Goal: Transaction & Acquisition: Obtain resource

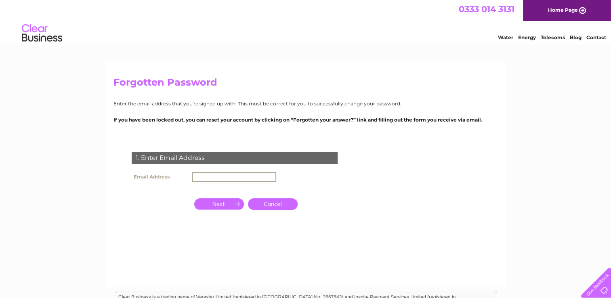
click at [200, 174] on input "text" at bounding box center [234, 177] width 84 height 10
type input "barbara.atherton@yahoo.co.uk"
click at [228, 207] on input "button" at bounding box center [219, 203] width 50 height 11
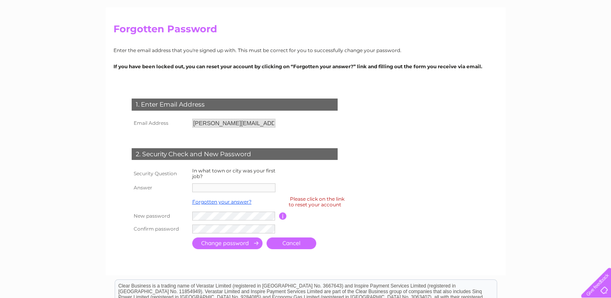
scroll to position [55, 0]
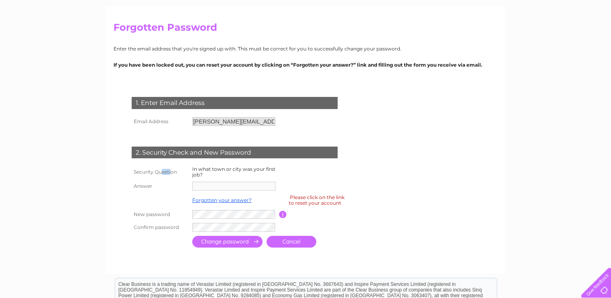
drag, startPoint x: 161, startPoint y: 174, endPoint x: 173, endPoint y: 174, distance: 11.7
click at [173, 174] on th "Security Question" at bounding box center [160, 171] width 61 height 15
click at [146, 187] on th "Answer" at bounding box center [160, 186] width 61 height 13
click at [228, 202] on link "Forgotten your answer?" at bounding box center [221, 200] width 59 height 6
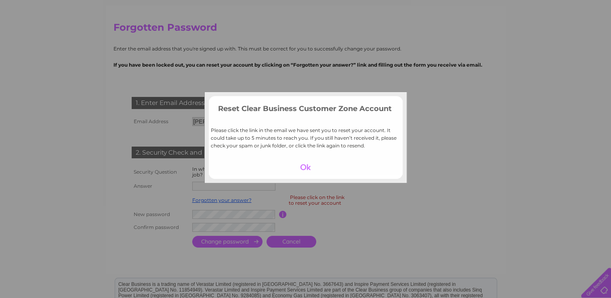
click at [304, 167] on div at bounding box center [306, 166] width 50 height 11
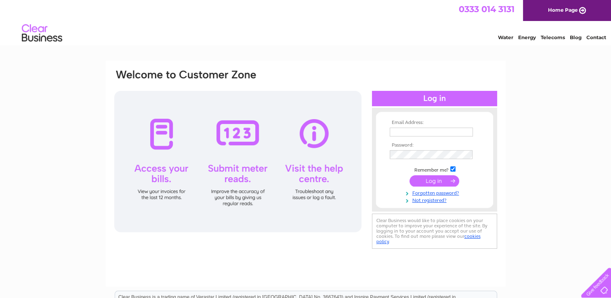
type input "[PERSON_NAME][EMAIL_ADDRESS][PERSON_NAME][DOMAIN_NAME]"
click at [166, 130] on div at bounding box center [237, 161] width 247 height 141
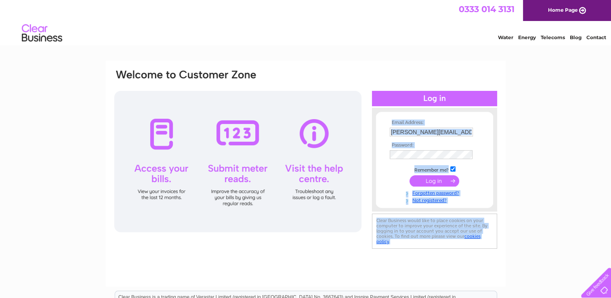
drag, startPoint x: 544, startPoint y: 136, endPoint x: 486, endPoint y: 157, distance: 61.8
click at [486, 157] on div "Email Address: barbara.atherton@yahoo.co.uk Password:" at bounding box center [305, 243] width 611 height 364
drag, startPoint x: 486, startPoint y: 157, endPoint x: 441, endPoint y: 178, distance: 49.5
click at [441, 178] on input "submit" at bounding box center [434, 180] width 50 height 11
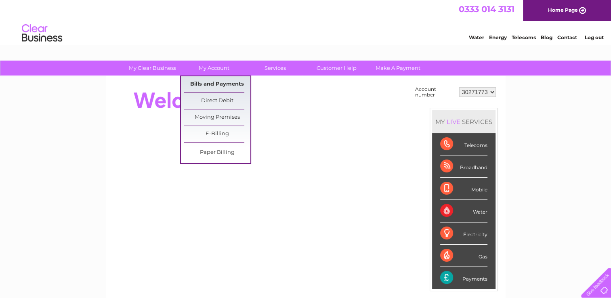
click at [212, 86] on link "Bills and Payments" at bounding box center [217, 84] width 67 height 16
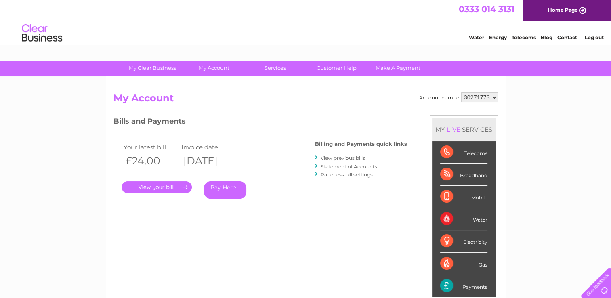
click at [344, 157] on link "View previous bills" at bounding box center [343, 158] width 44 height 6
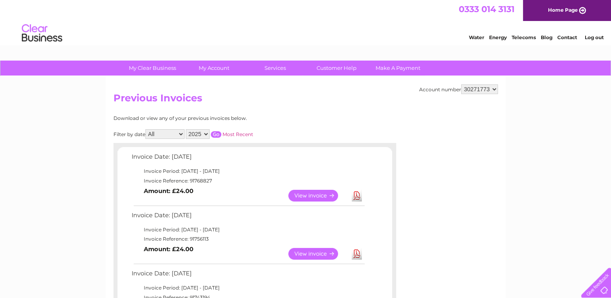
click at [353, 254] on link "Download" at bounding box center [357, 254] width 10 height 12
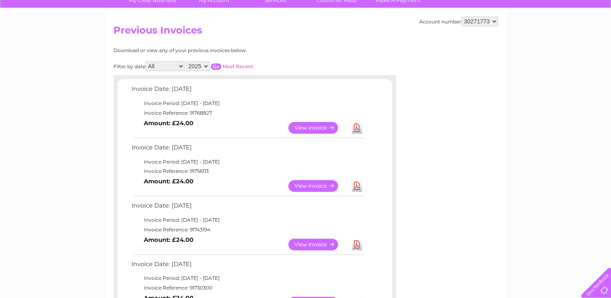
scroll to position [69, 0]
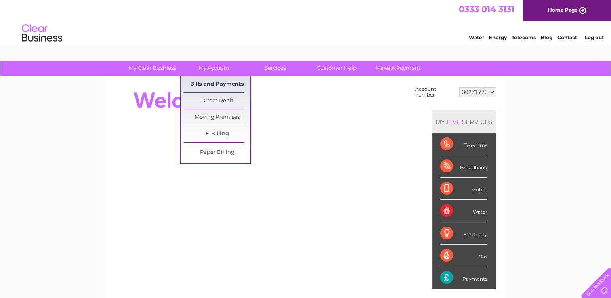
click at [216, 80] on link "Bills and Payments" at bounding box center [217, 84] width 67 height 16
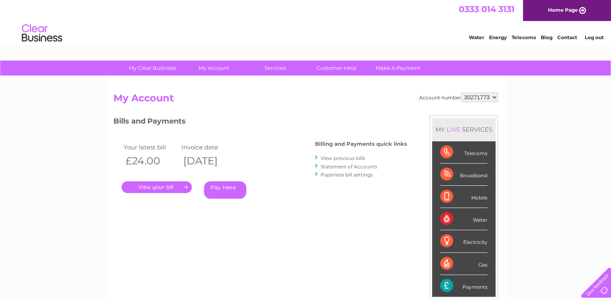
click at [173, 187] on link "." at bounding box center [157, 187] width 70 height 12
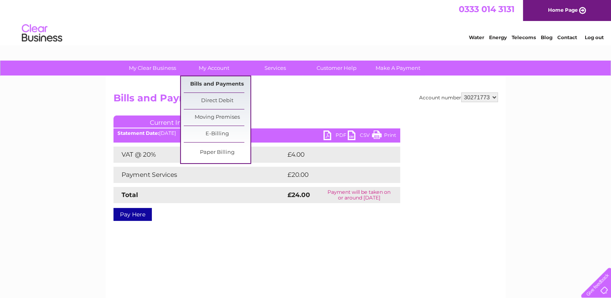
click at [216, 86] on link "Bills and Payments" at bounding box center [217, 84] width 67 height 16
click at [221, 83] on link "Bills and Payments" at bounding box center [217, 84] width 67 height 16
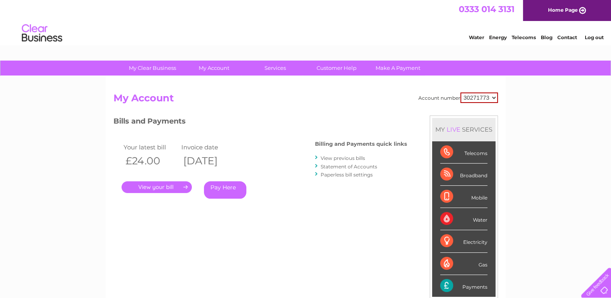
click at [334, 151] on div "Billing and Payments quick links View previous bills Statement of Accounts Pape…" at bounding box center [361, 160] width 92 height 53
click at [342, 157] on link "View previous bills" at bounding box center [343, 158] width 44 height 6
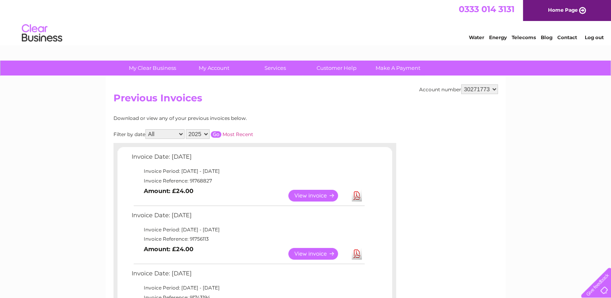
click at [306, 288] on td "Invoice Period: [DATE] - [DATE]" at bounding box center [248, 288] width 236 height 10
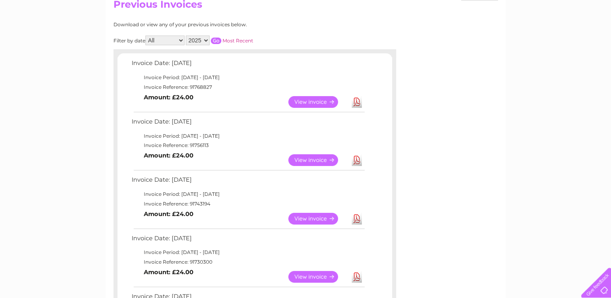
scroll to position [103, 0]
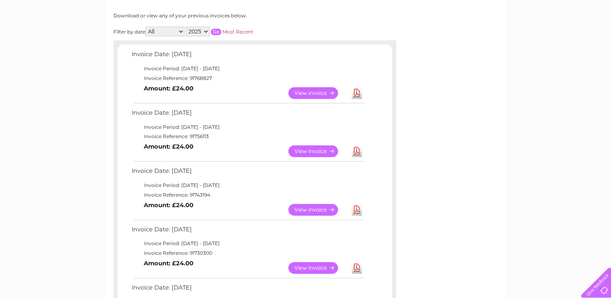
click at [356, 209] on link "Download" at bounding box center [357, 210] width 10 height 12
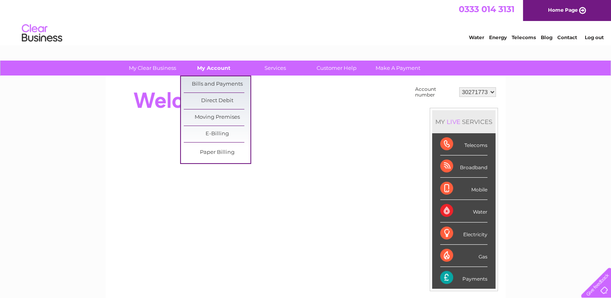
click at [216, 66] on link "My Account" at bounding box center [213, 68] width 67 height 15
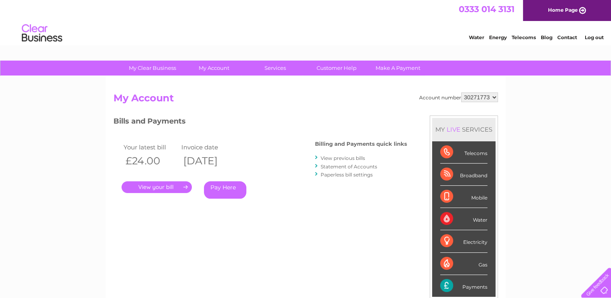
click at [347, 166] on link "Statement of Accounts" at bounding box center [349, 166] width 57 height 6
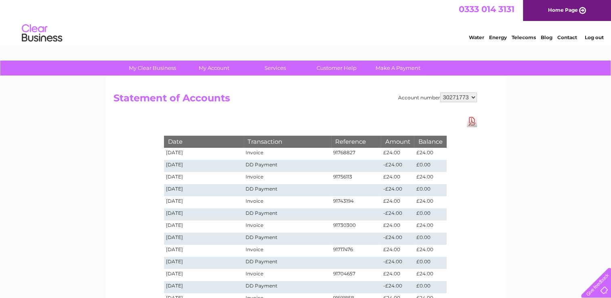
click at [310, 194] on td "DD Payment" at bounding box center [286, 190] width 87 height 12
click at [472, 122] on link "Download Pdf" at bounding box center [472, 121] width 10 height 12
